Goal: Transaction & Acquisition: Purchase product/service

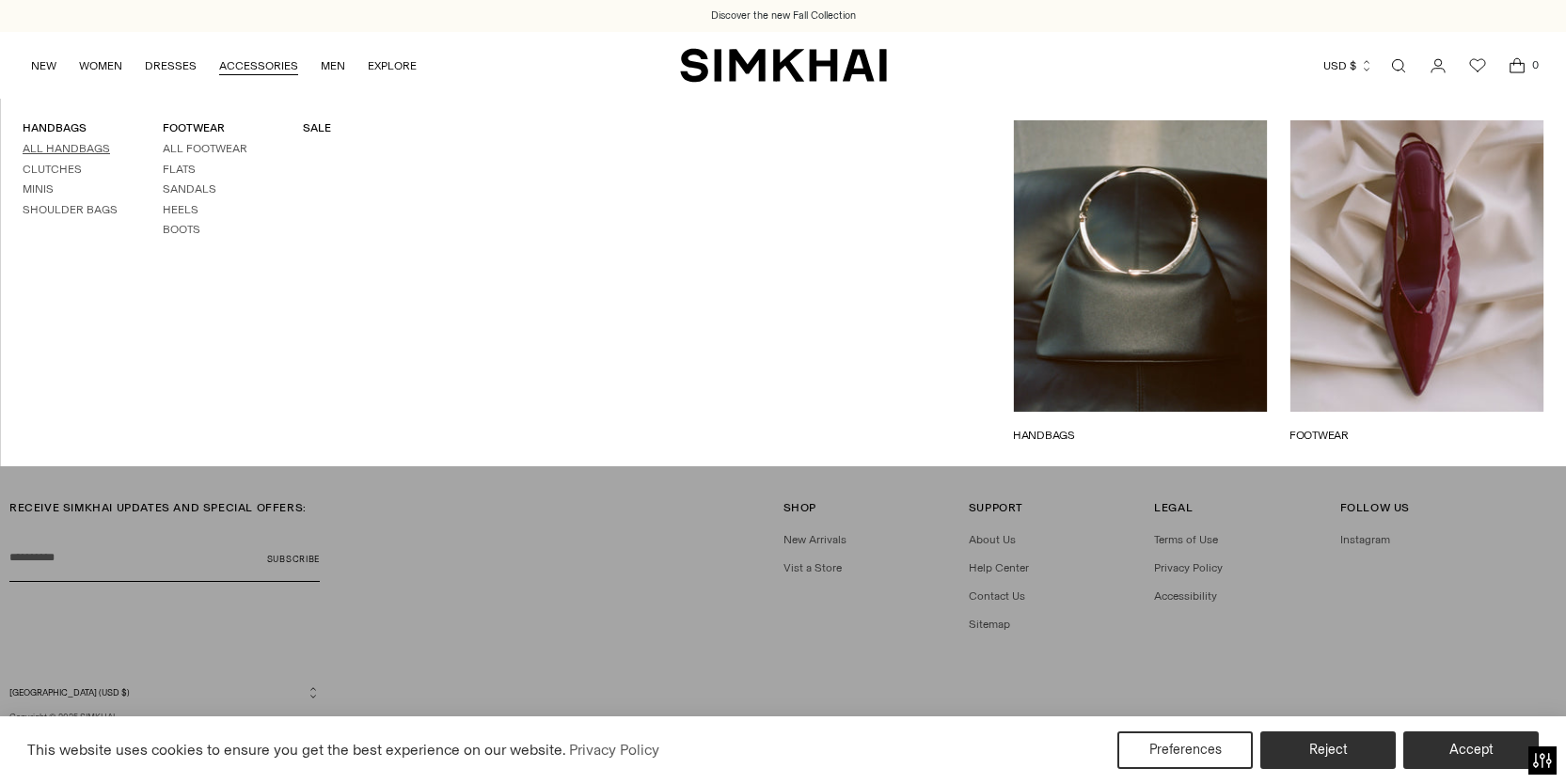
click at [95, 149] on link "All Handbags" at bounding box center [66, 149] width 87 height 14
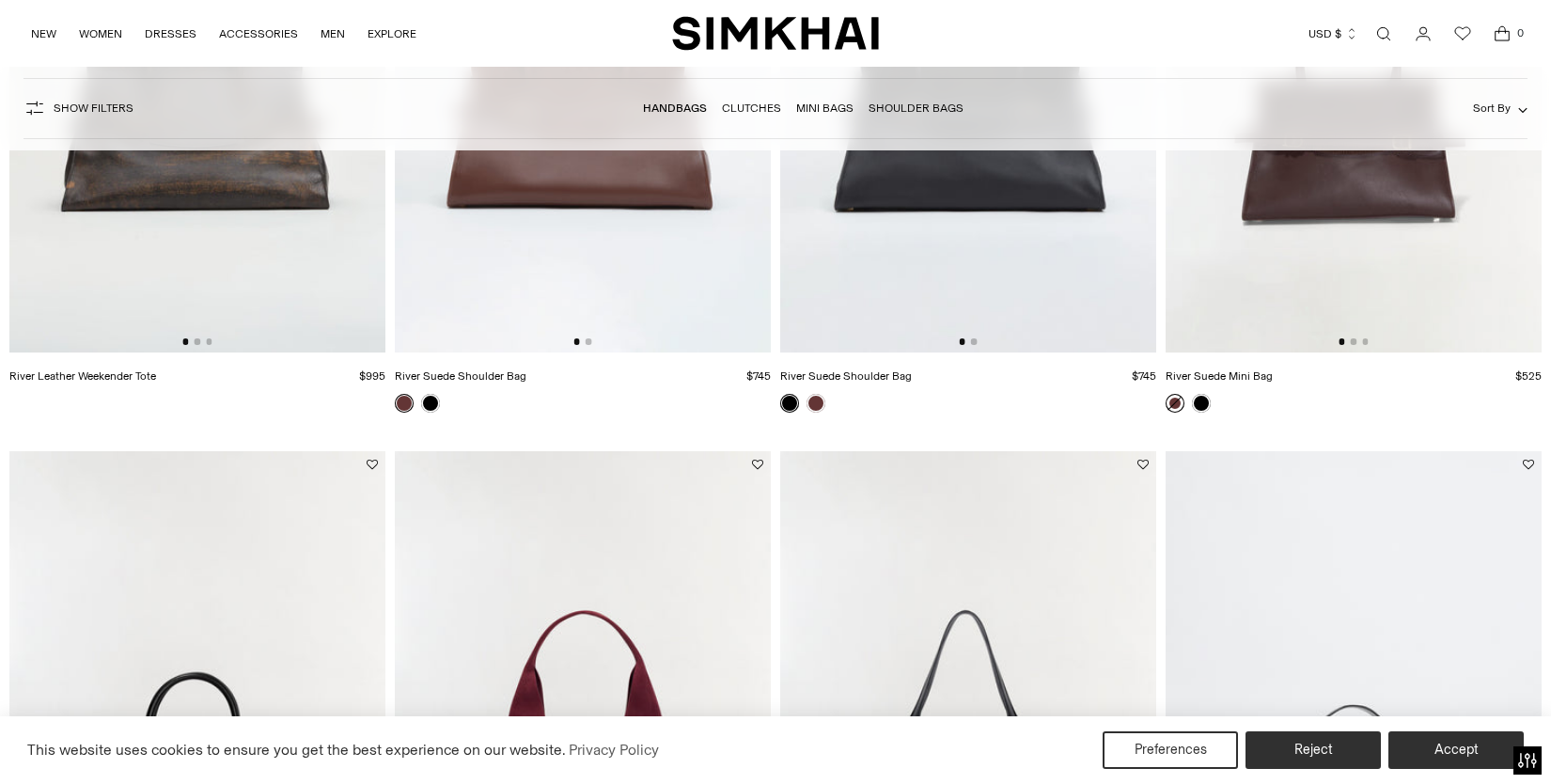
scroll to position [716, 0]
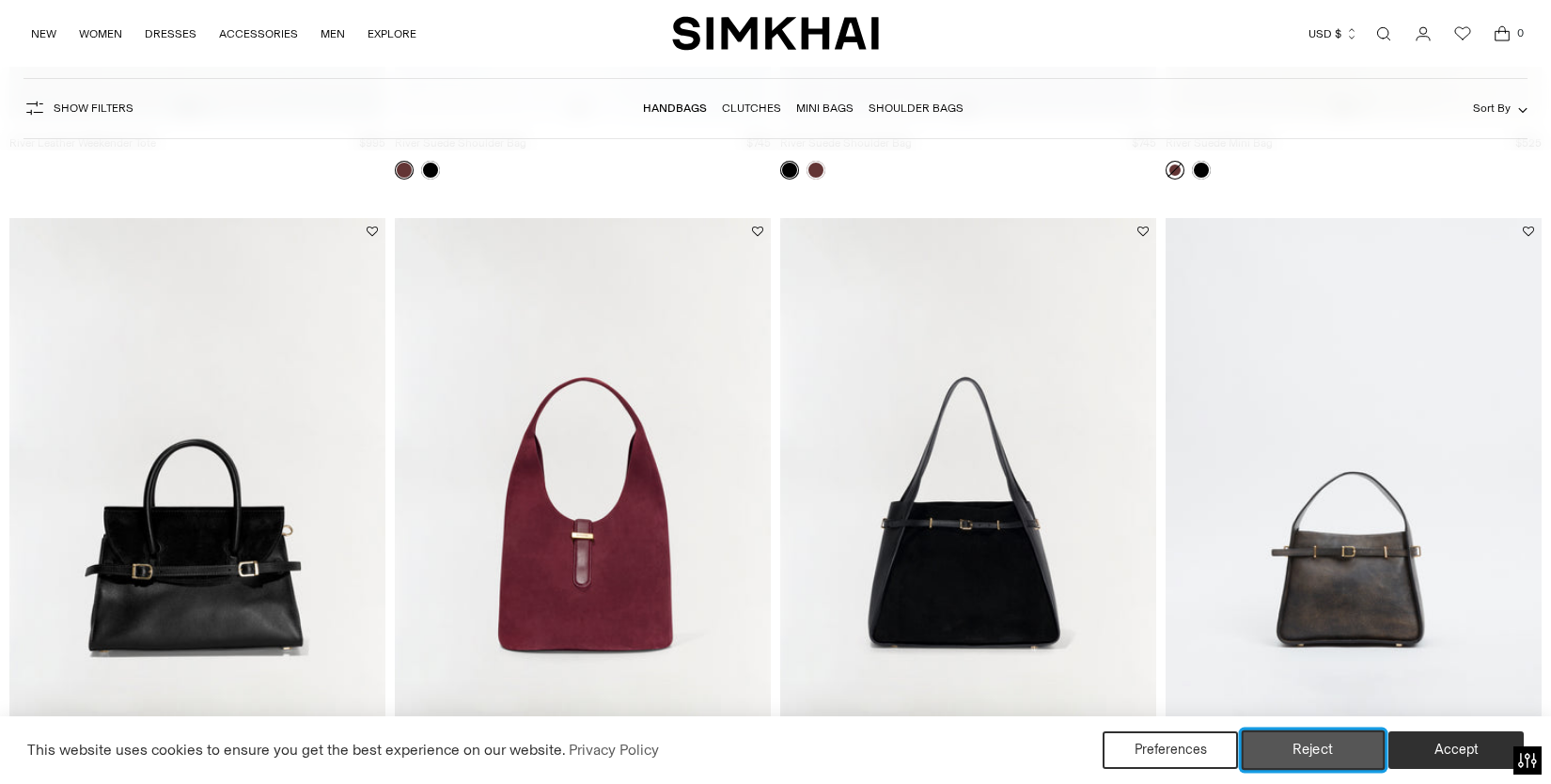
click at [1280, 739] on button "Reject" at bounding box center [1314, 749] width 144 height 40
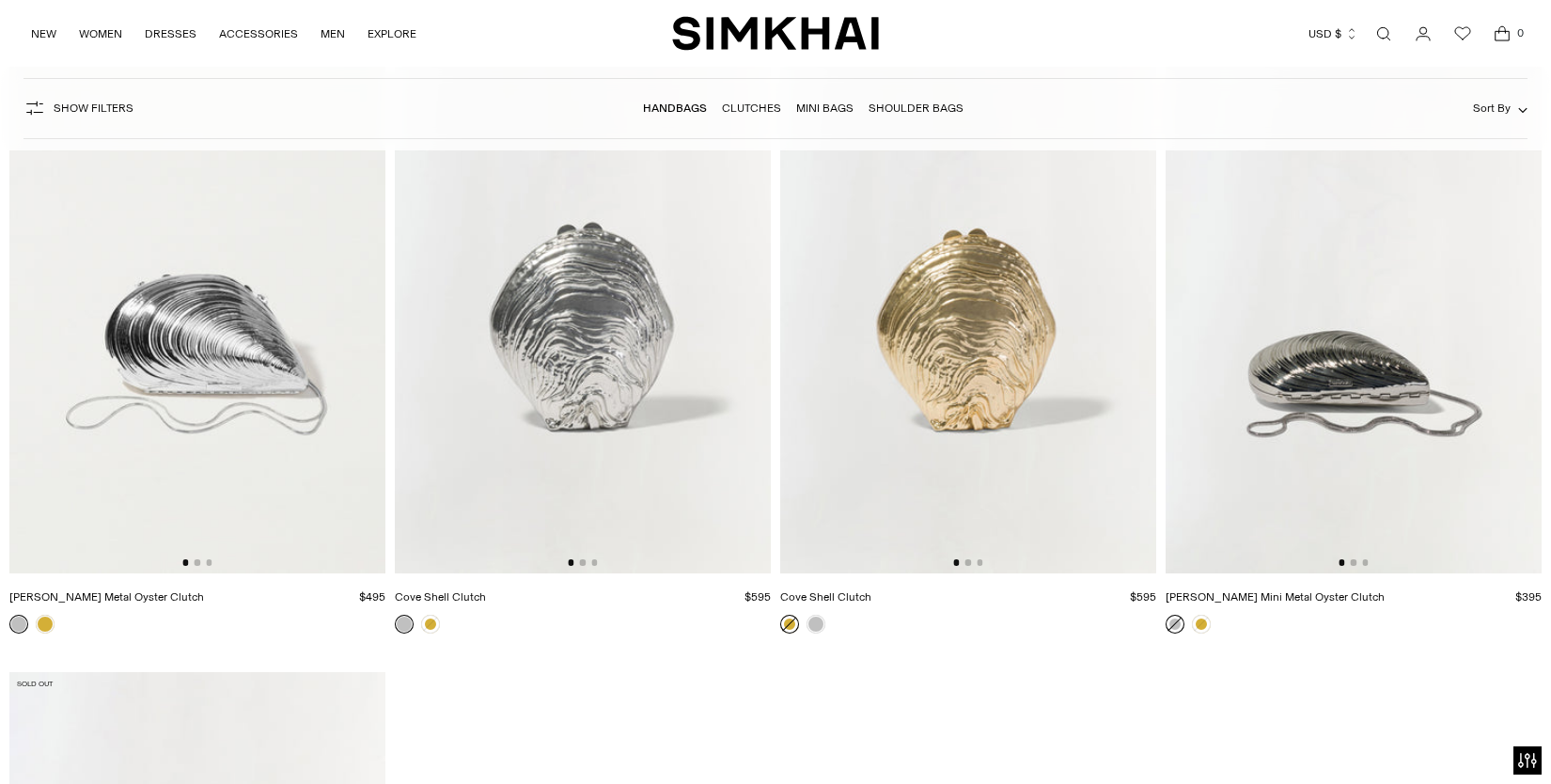
scroll to position [6896, 0]
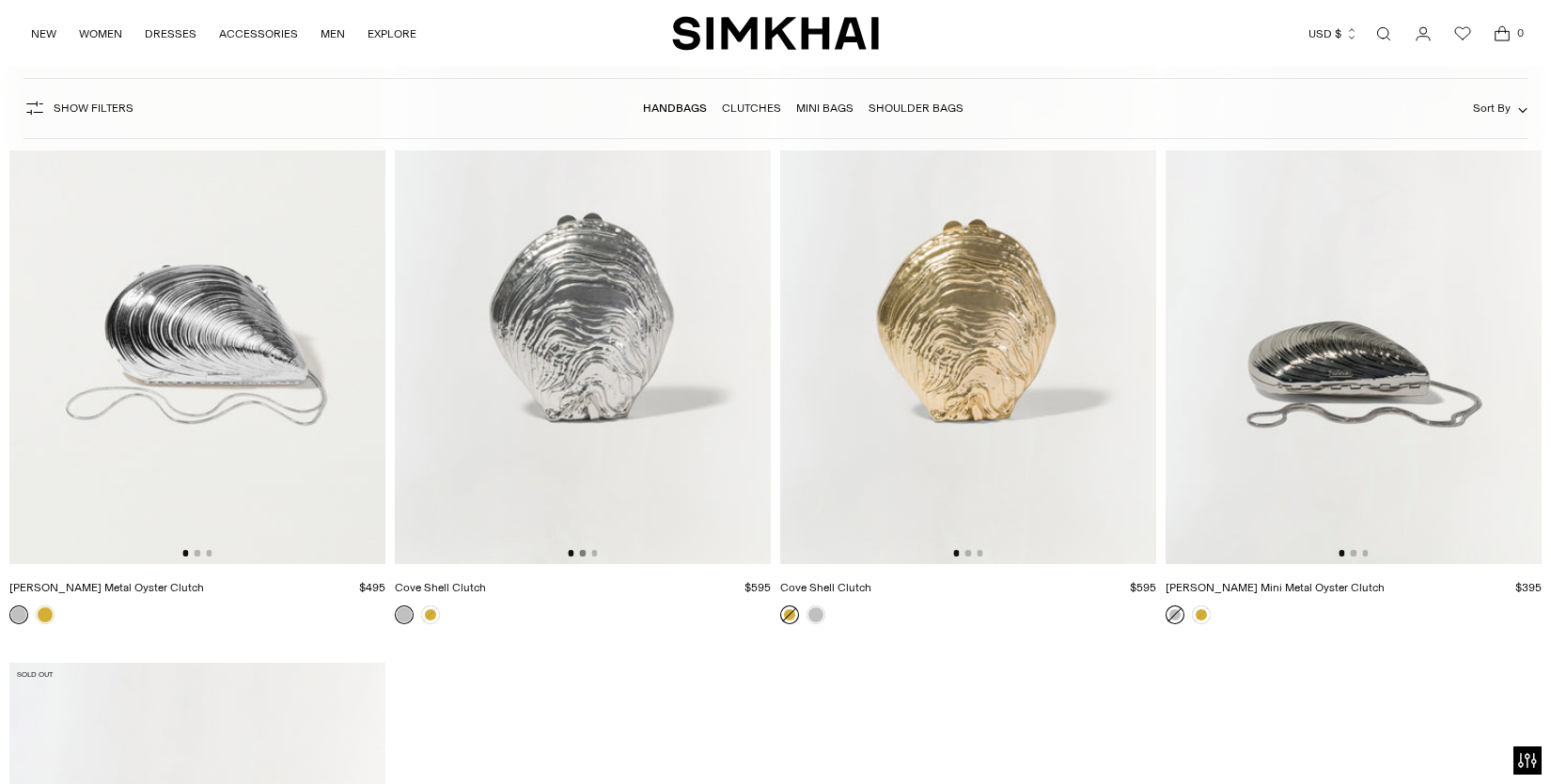
click at [585, 555] on button "Go to slide 2" at bounding box center [583, 553] width 6 height 6
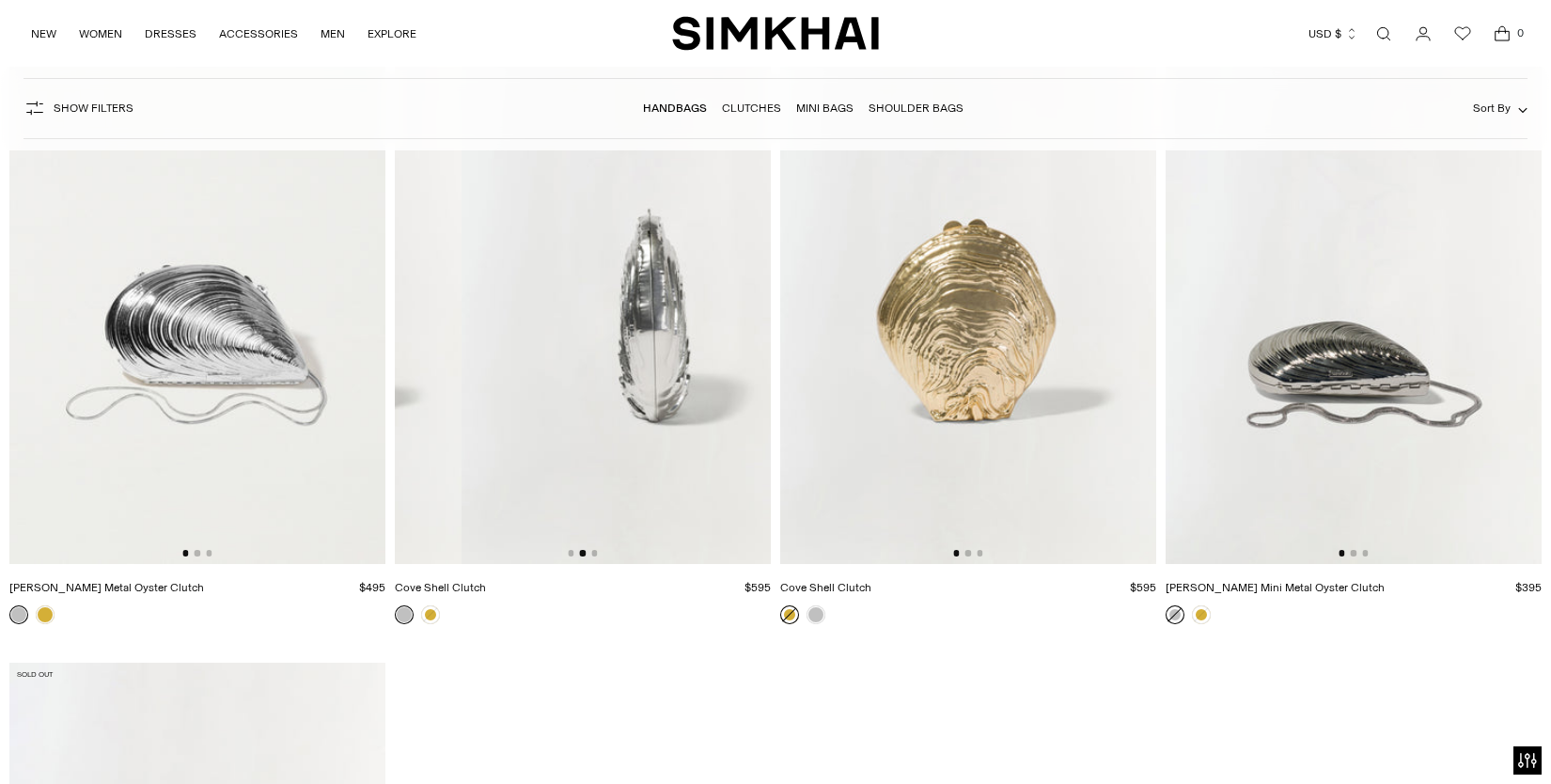
scroll to position [0, 376]
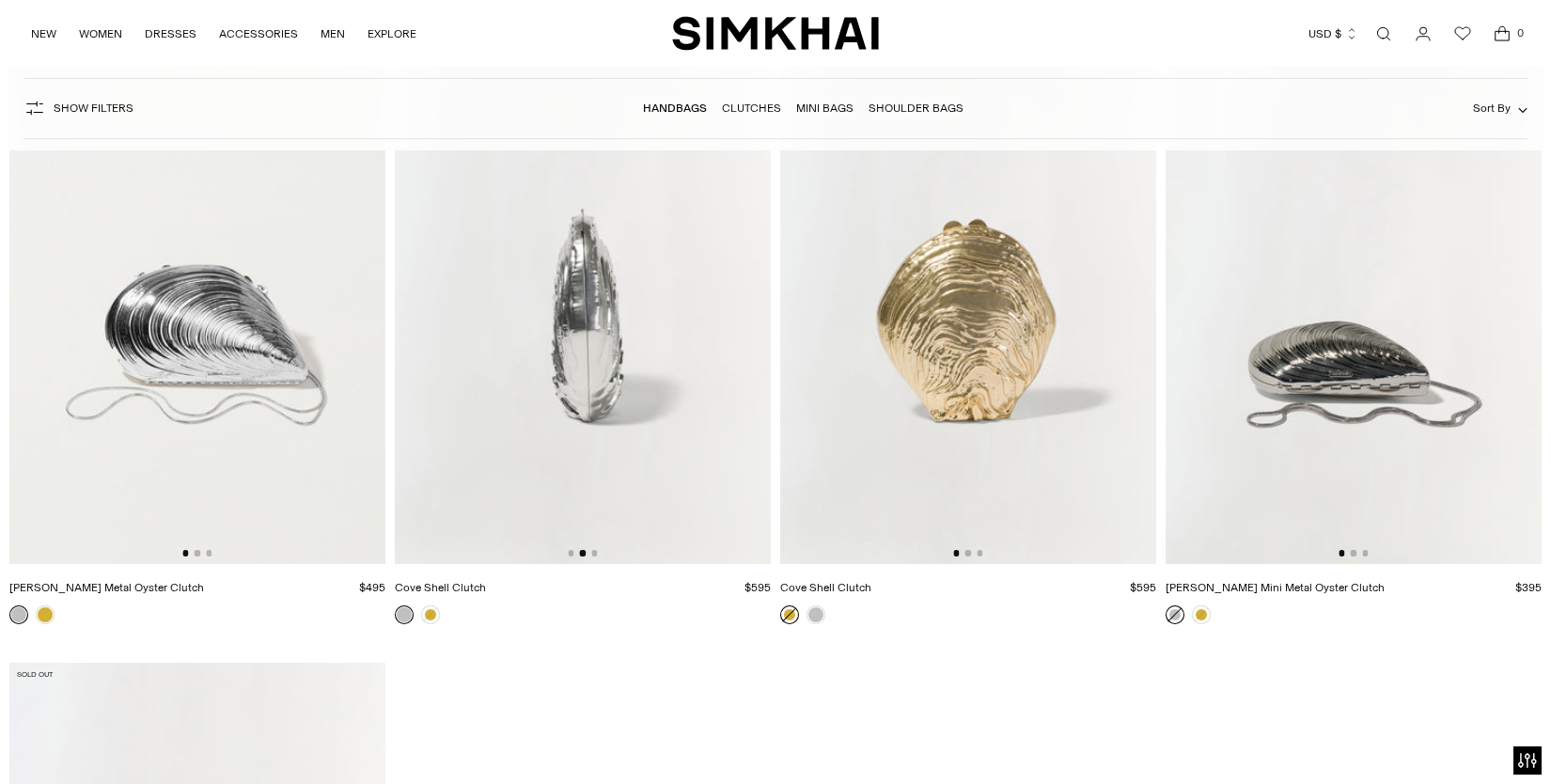
click at [597, 552] on img at bounding box center [583, 282] width 376 height 564
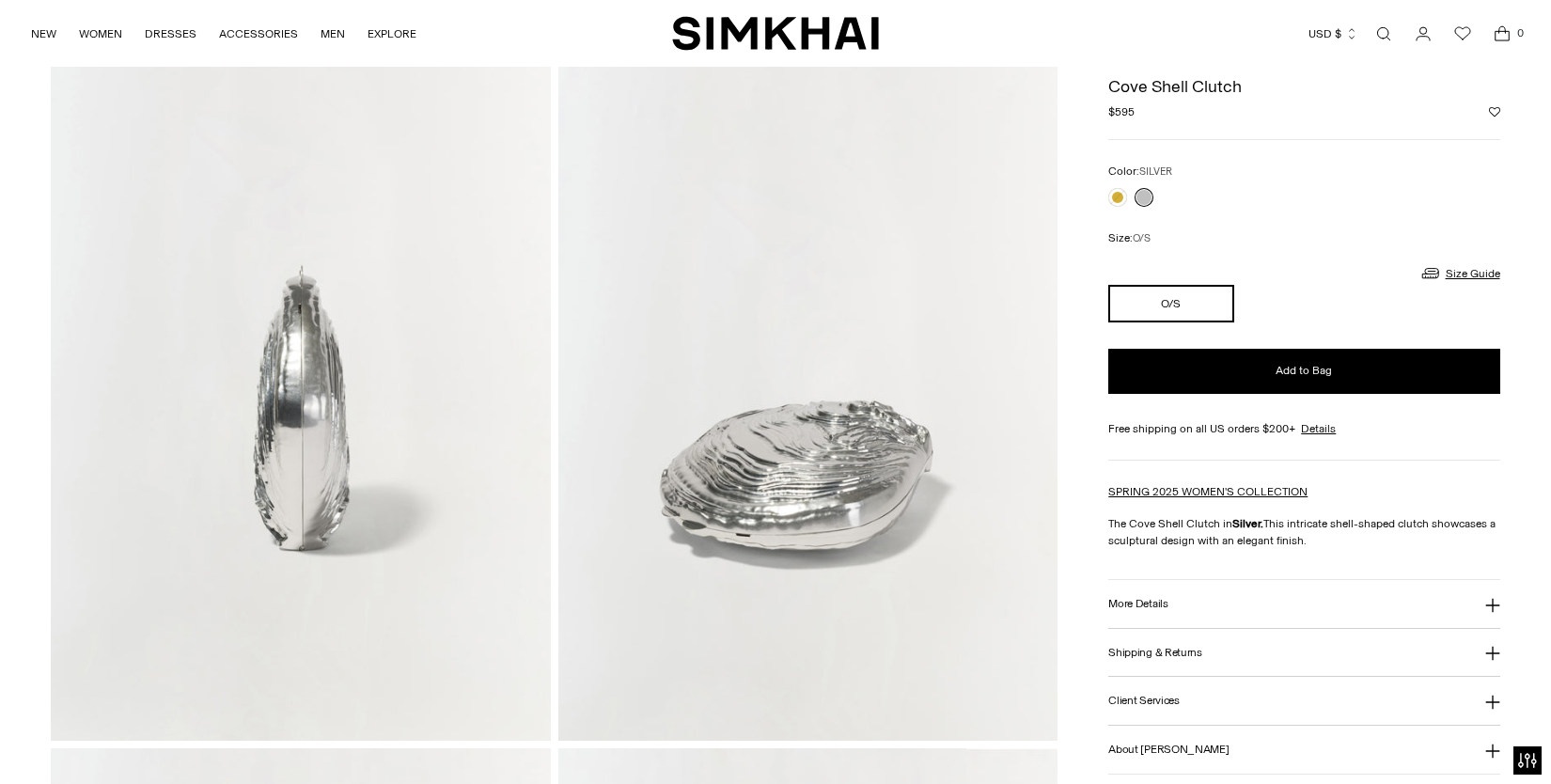
scroll to position [800, 0]
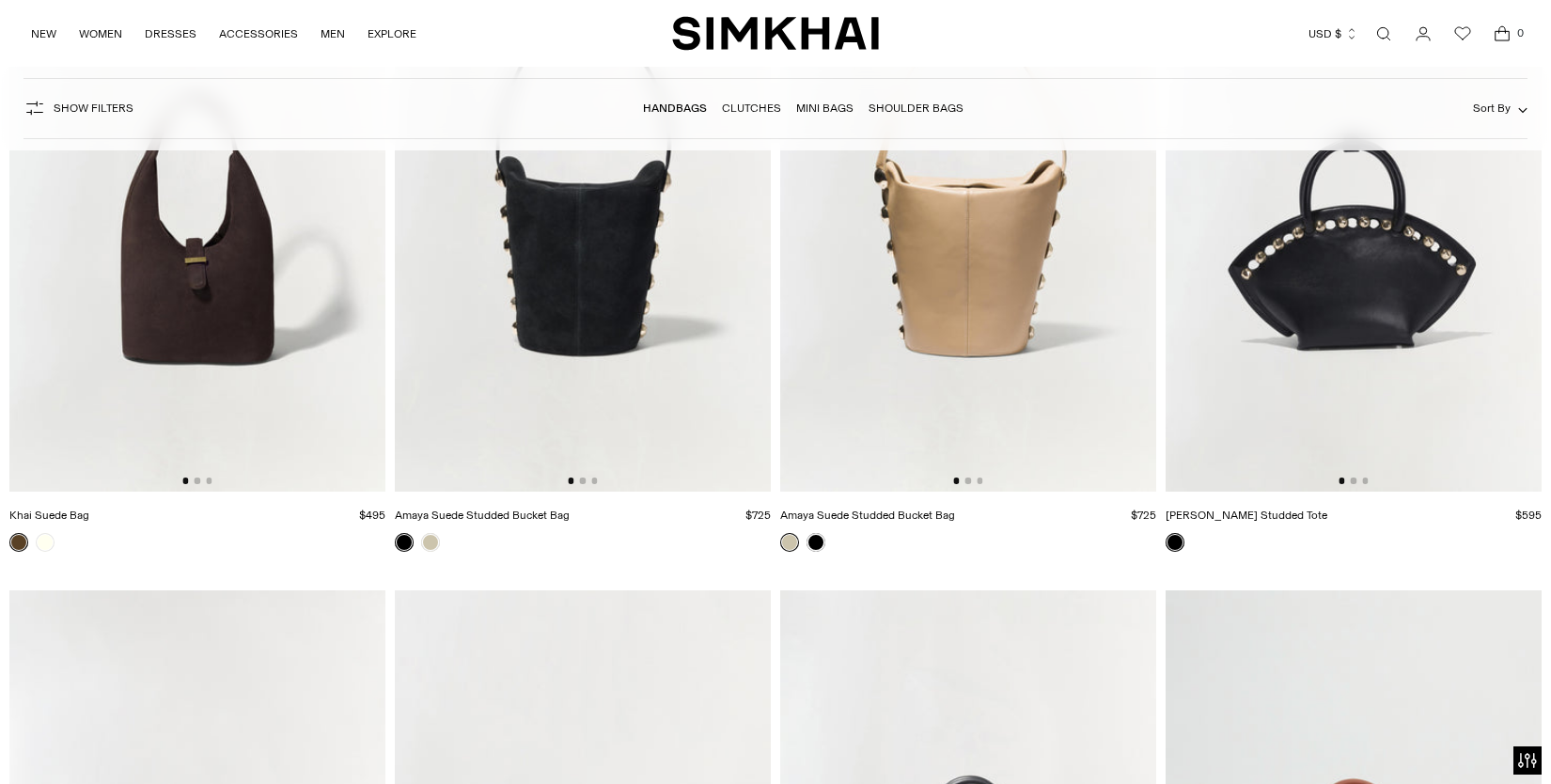
scroll to position [4333, 0]
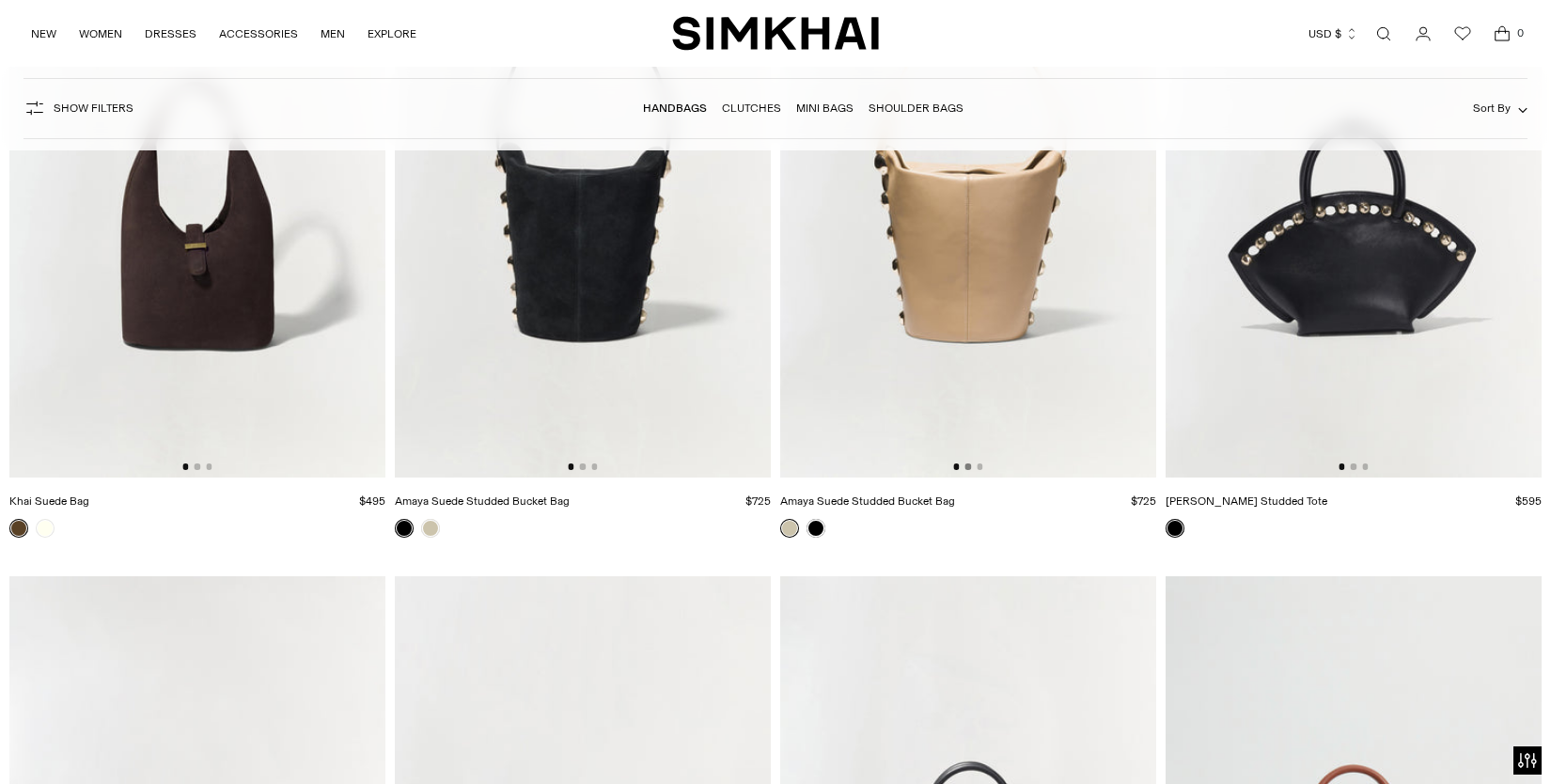
click at [969, 468] on button "Go to slide 2" at bounding box center [968, 467] width 6 height 6
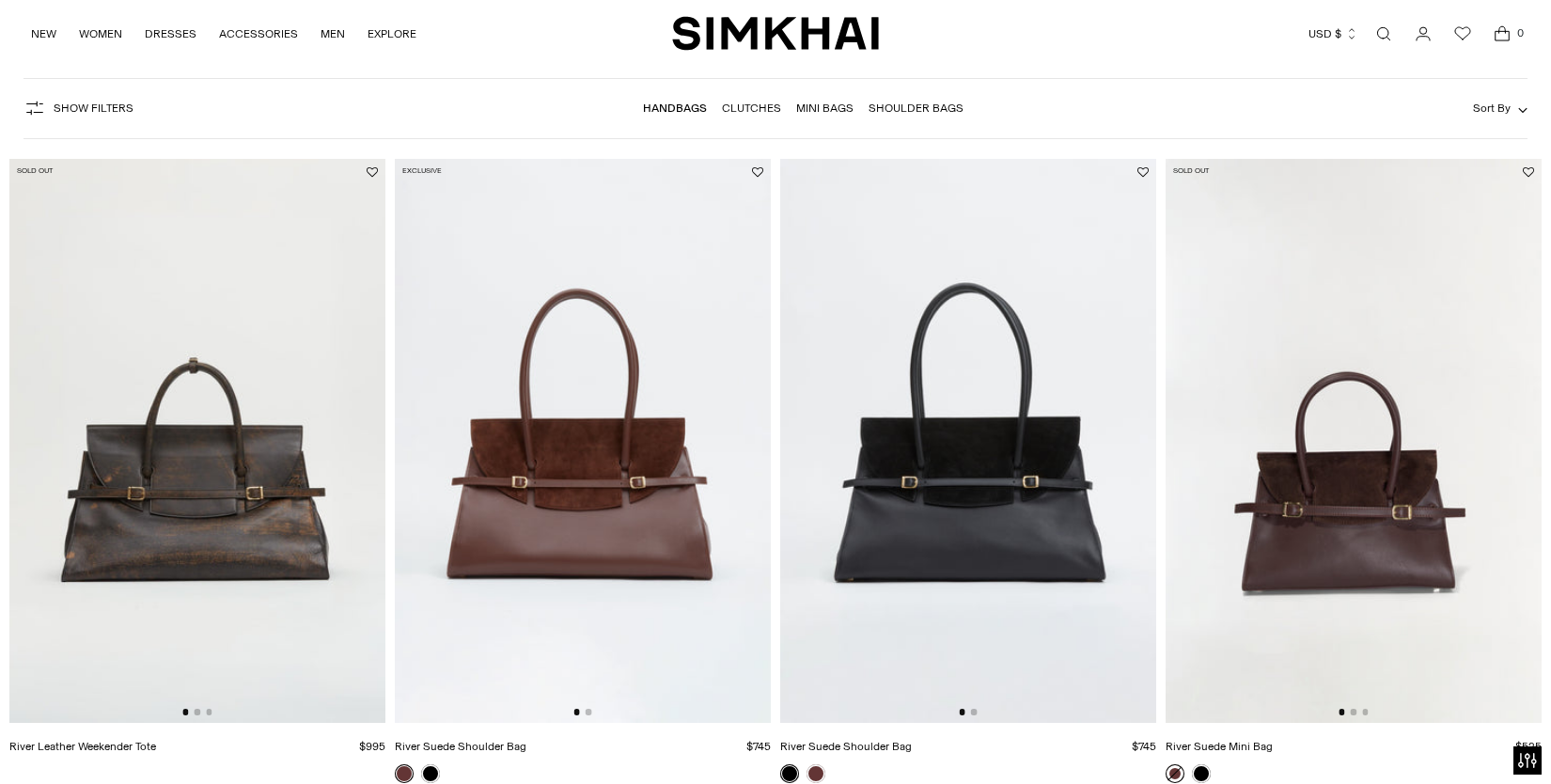
scroll to position [125, 0]
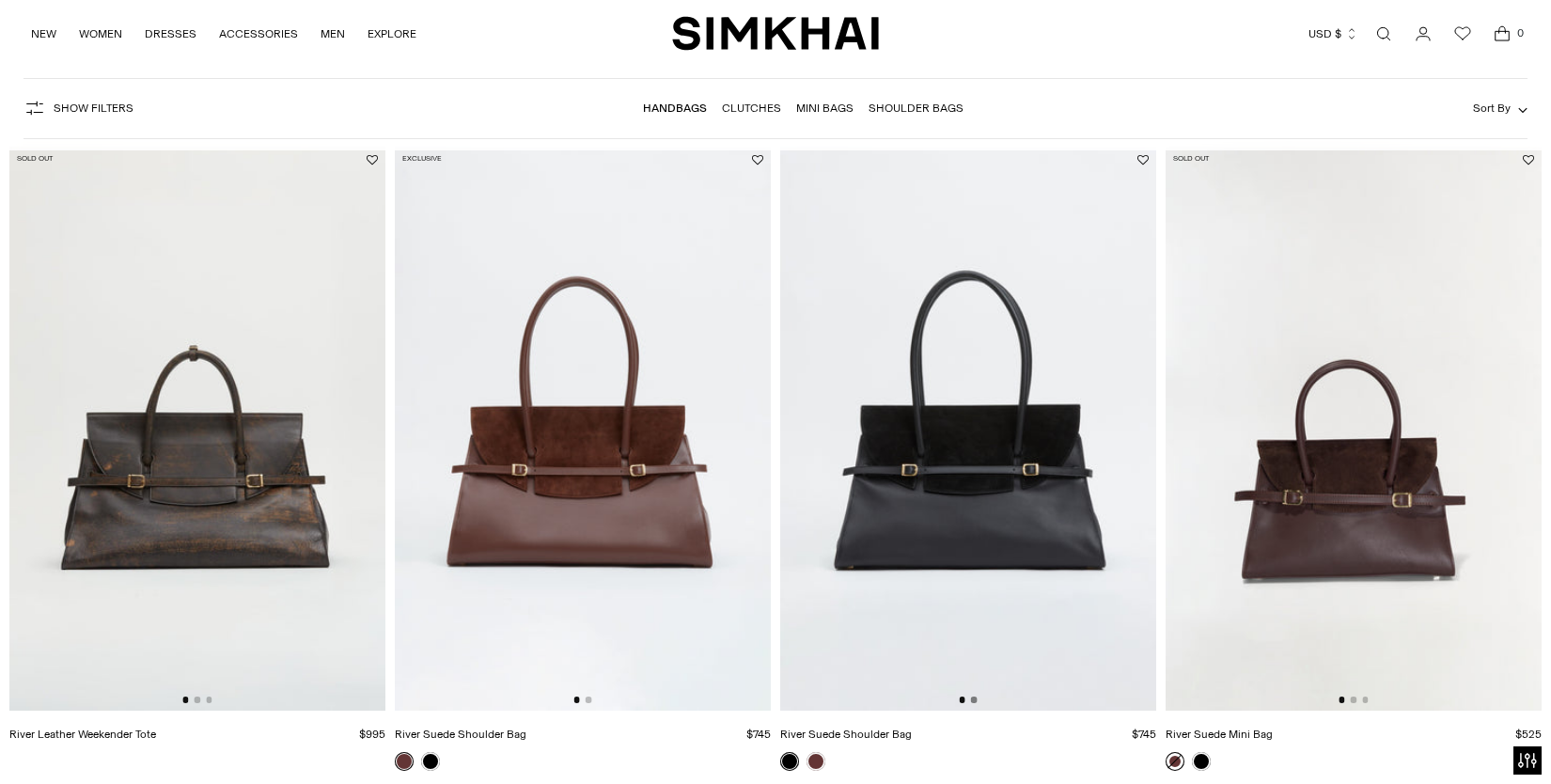
click at [976, 698] on button "Go to slide 2" at bounding box center [974, 699] width 6 height 6
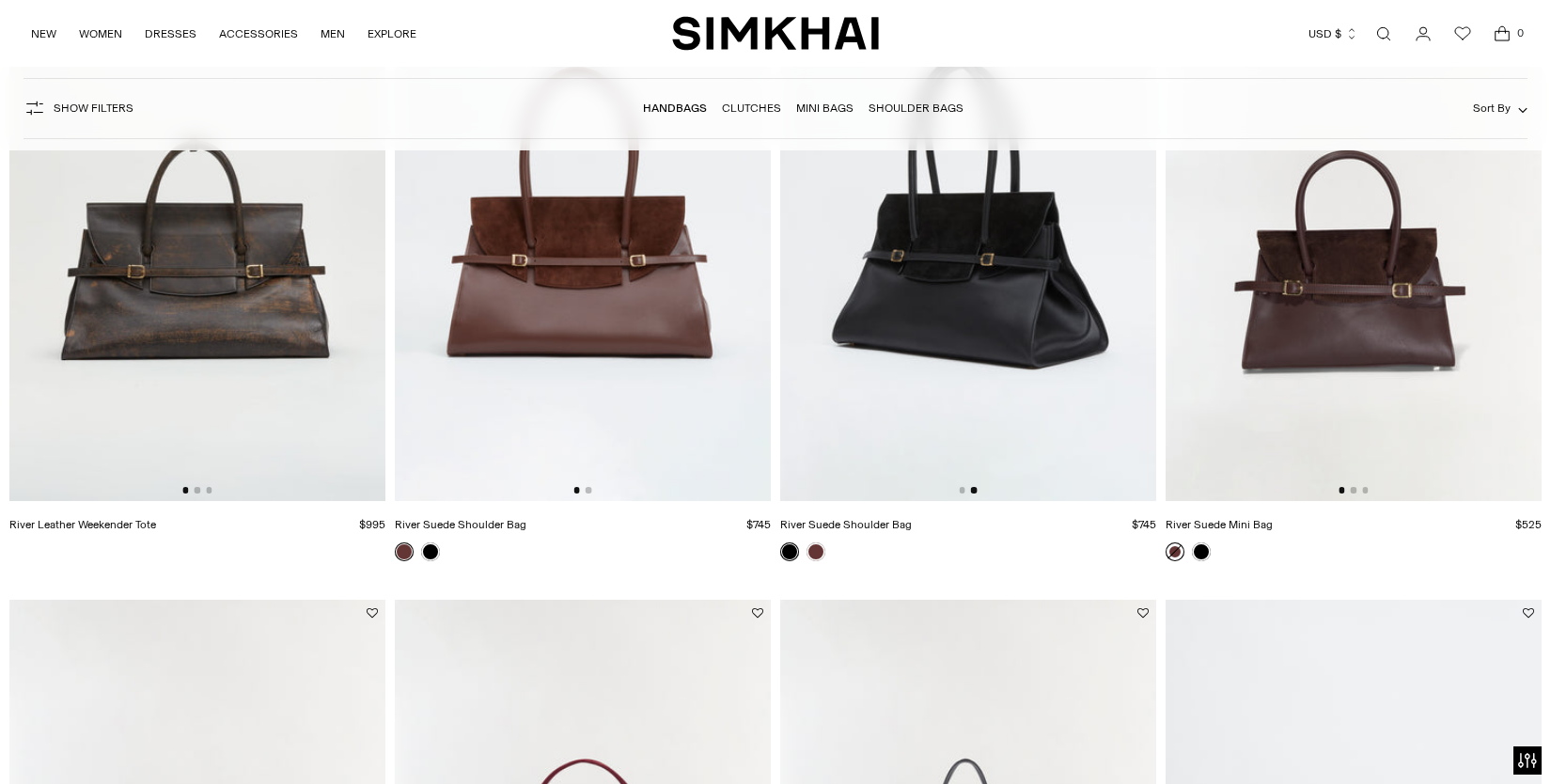
scroll to position [334, 0]
click at [198, 492] on button "Go to slide 2" at bounding box center [198, 491] width 6 height 6
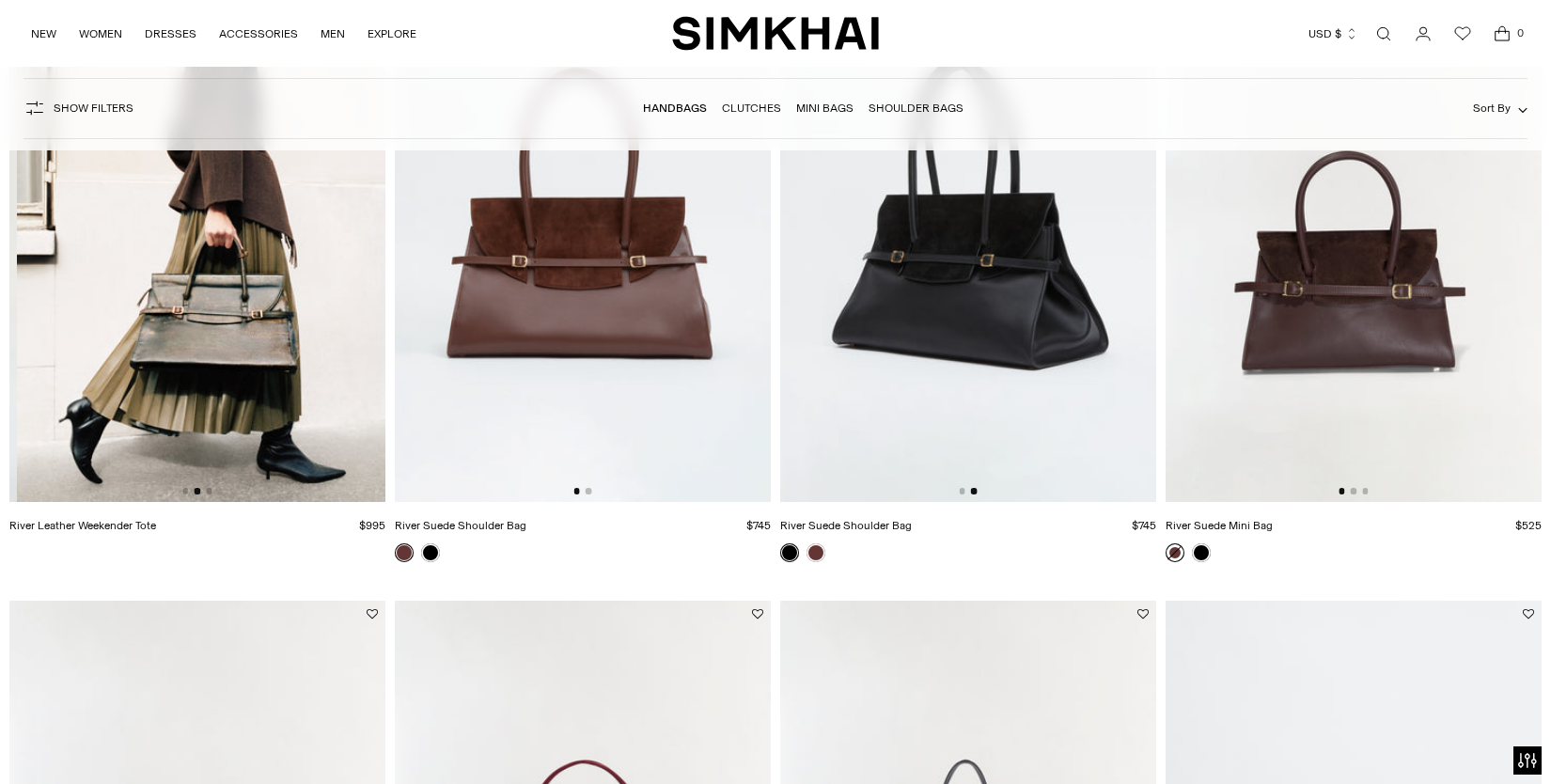
scroll to position [0, 376]
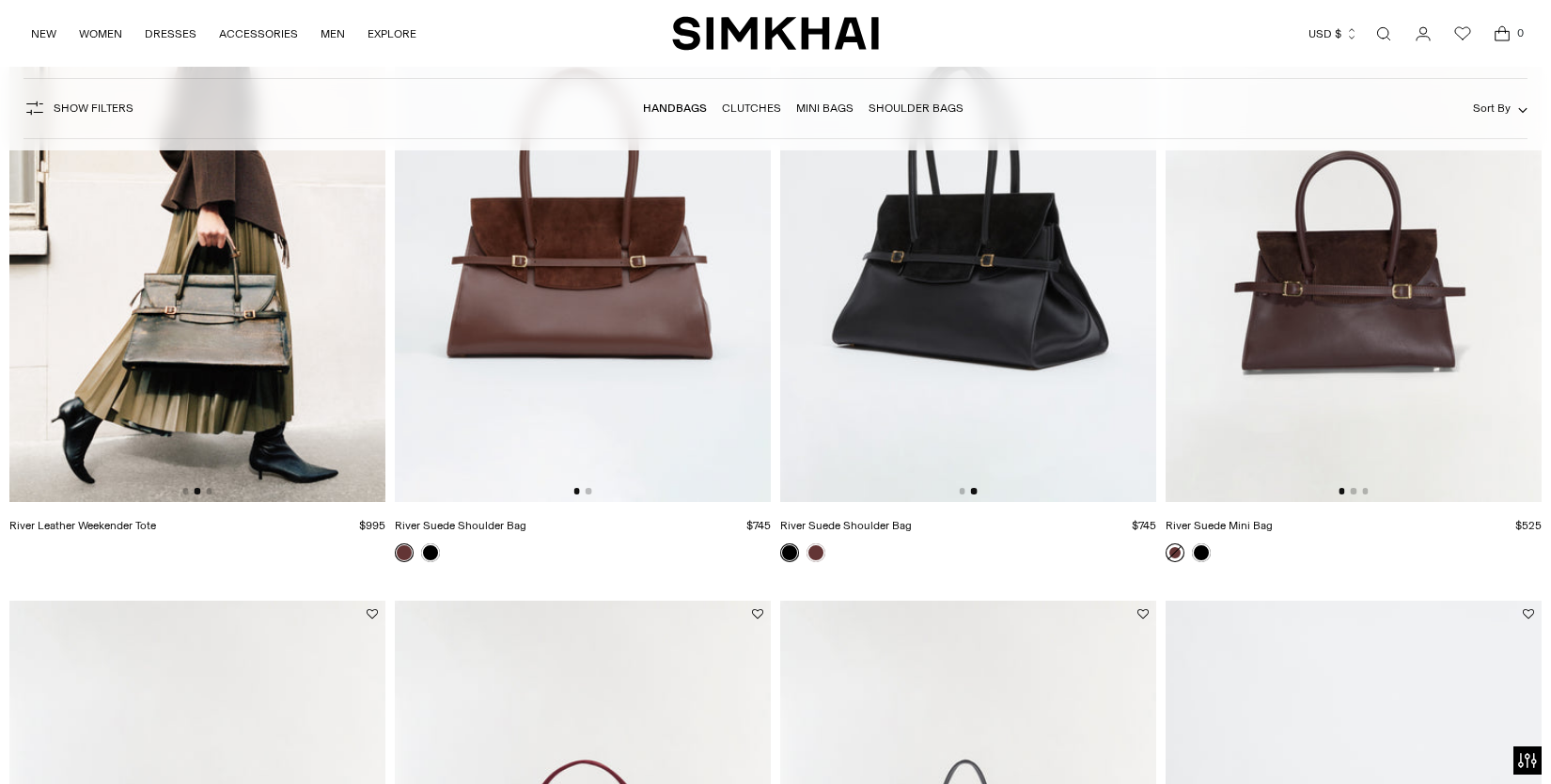
click at [212, 494] on img at bounding box center [198, 220] width 376 height 564
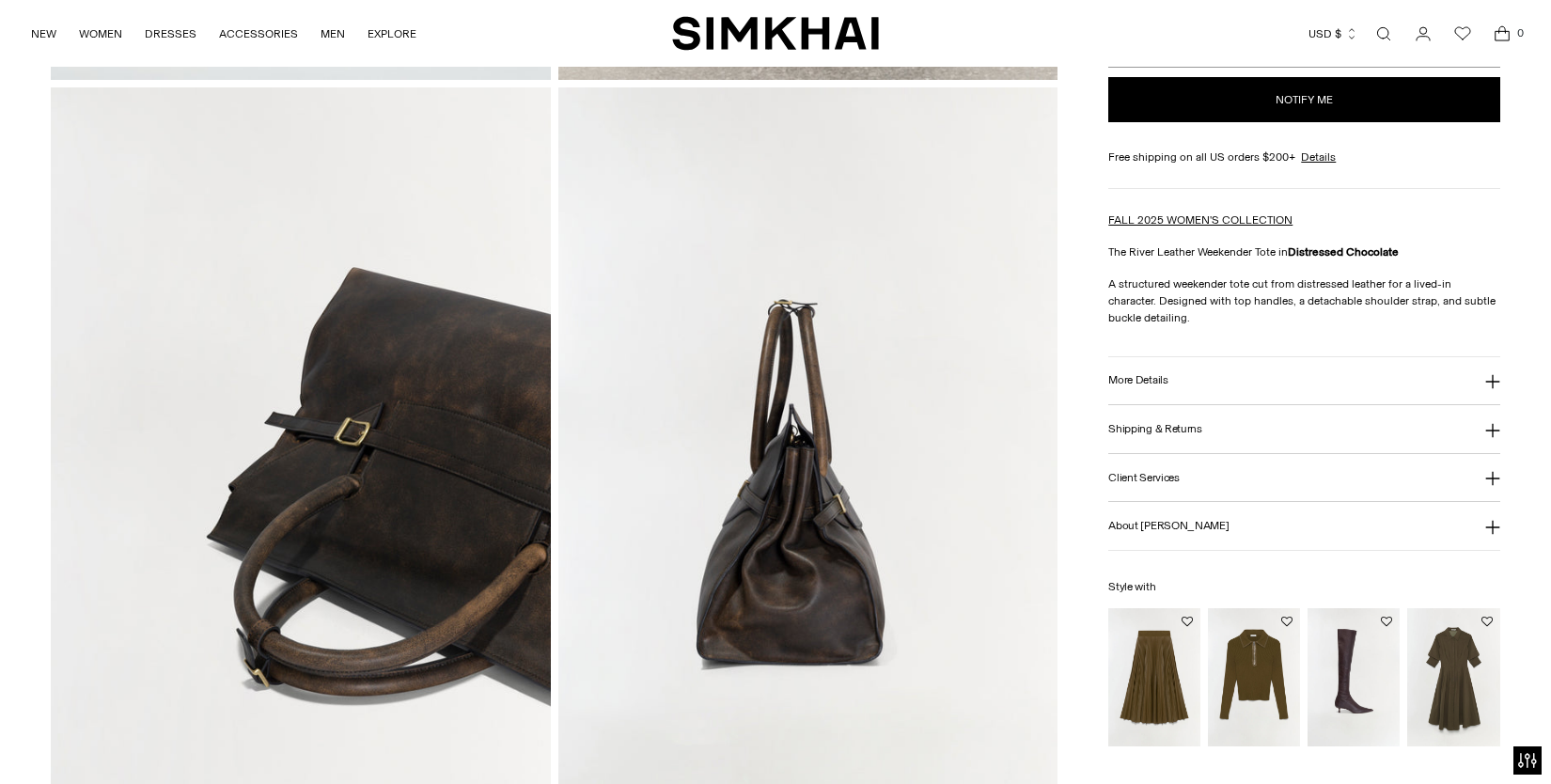
scroll to position [848, 0]
